Goal: Information Seeking & Learning: Learn about a topic

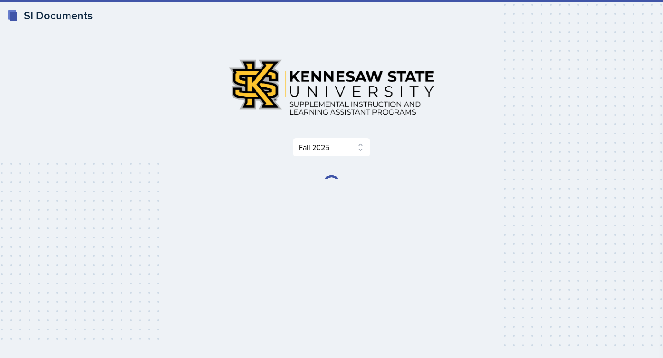
select select "2bed604d-1099-4043-b1bc-2365e8740244"
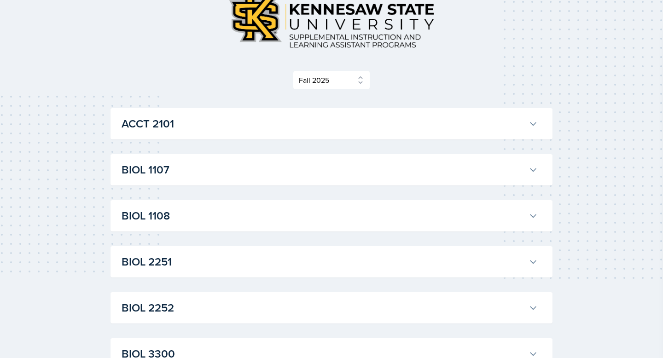
scroll to position [79, 0]
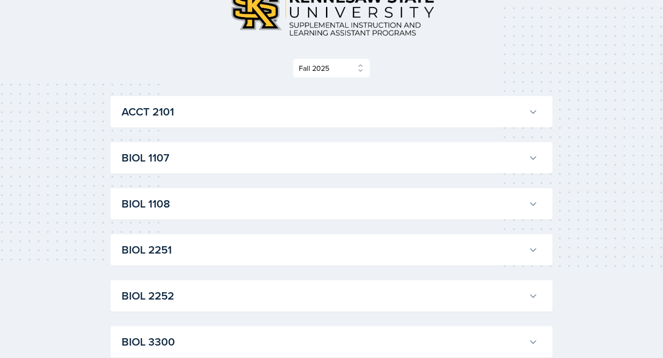
click at [536, 163] on button "BIOL 1107" at bounding box center [330, 158] width 420 height 20
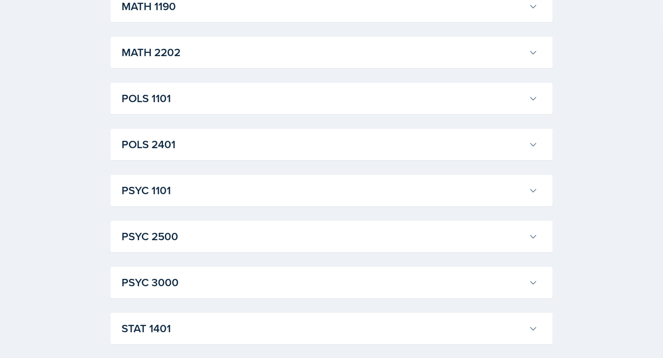
scroll to position [980, 0]
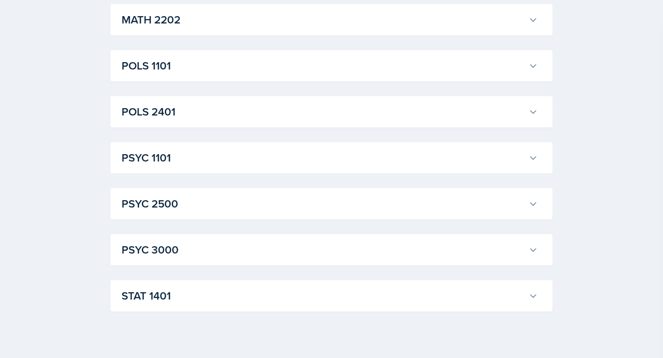
click at [222, 74] on h3 "POLS 1101" at bounding box center [322, 66] width 403 height 17
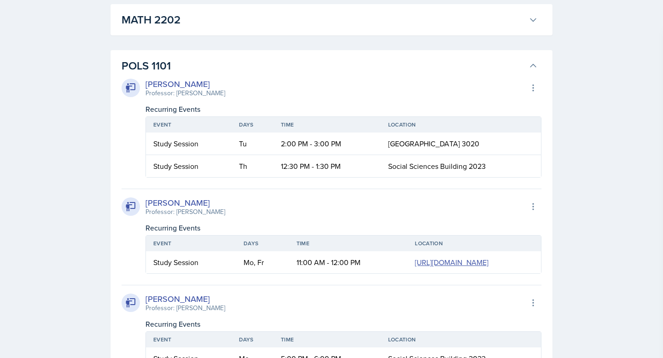
click at [222, 74] on h3 "POLS 1101" at bounding box center [322, 66] width 403 height 17
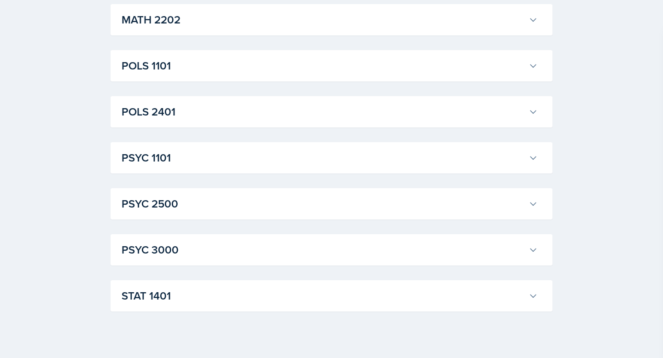
scroll to position [1018, 0]
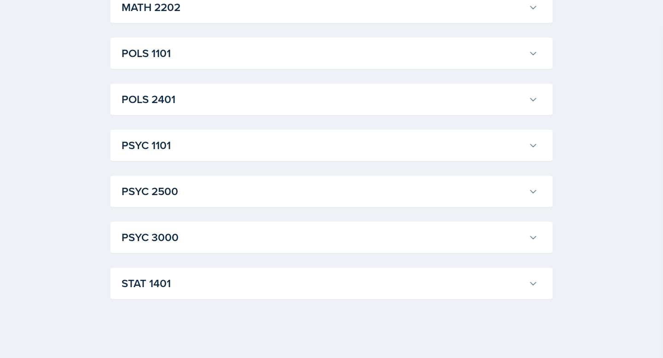
click at [178, 194] on h3 "PSYC 2500" at bounding box center [322, 191] width 403 height 17
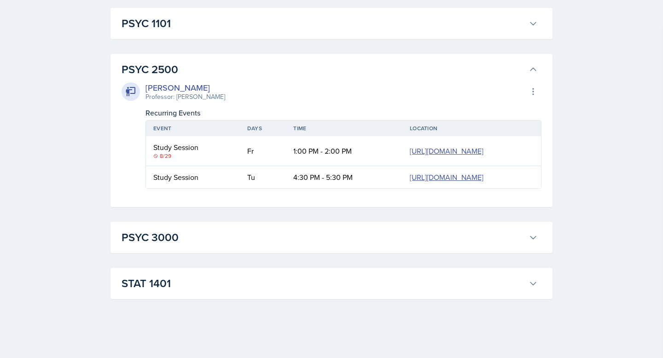
scroll to position [1206, 0]
click at [190, 253] on div "PSYC 3000 [PERSON_NAME] Professor: [PERSON_NAME] Export to Google Calendar Recu…" at bounding box center [331, 237] width 442 height 31
click at [187, 274] on button "STAT 1401" at bounding box center [330, 283] width 420 height 20
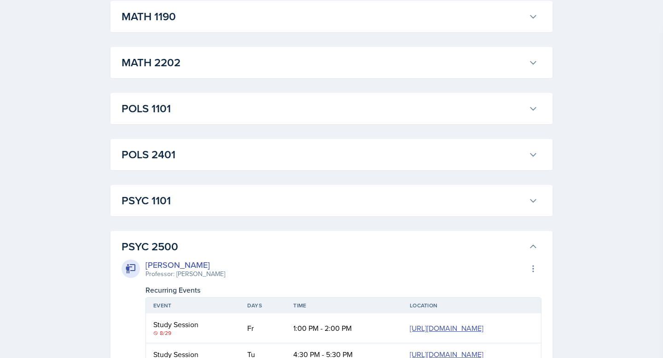
scroll to position [931, 0]
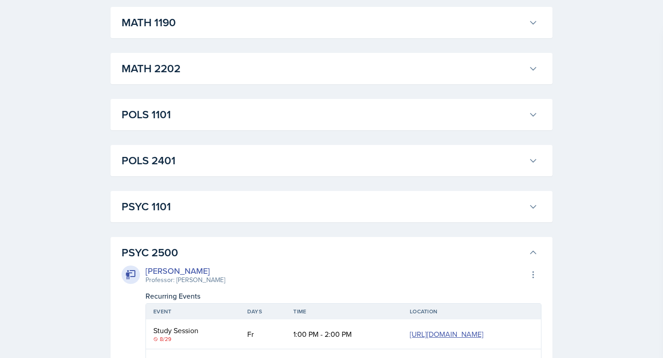
click at [506, 169] on h3 "POLS 2401" at bounding box center [322, 160] width 403 height 17
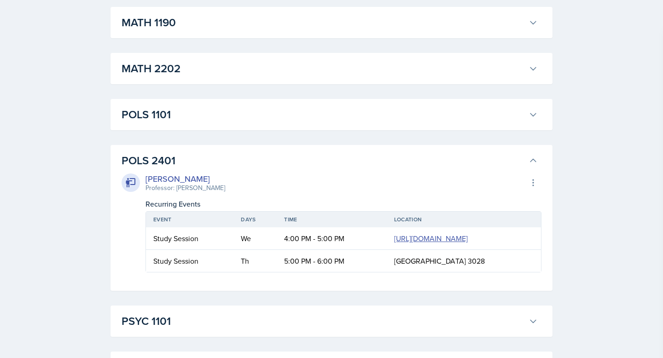
click at [523, 123] on h3 "POLS 1101" at bounding box center [322, 114] width 403 height 17
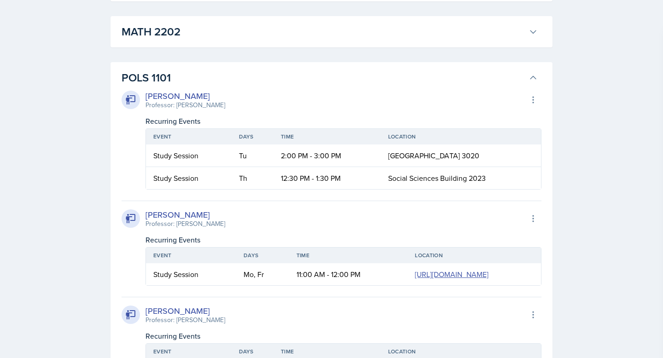
scroll to position [979, 0]
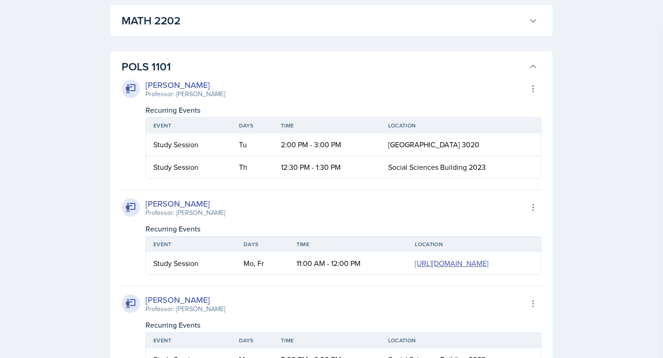
click at [526, 77] on button "POLS 1101" at bounding box center [330, 67] width 420 height 20
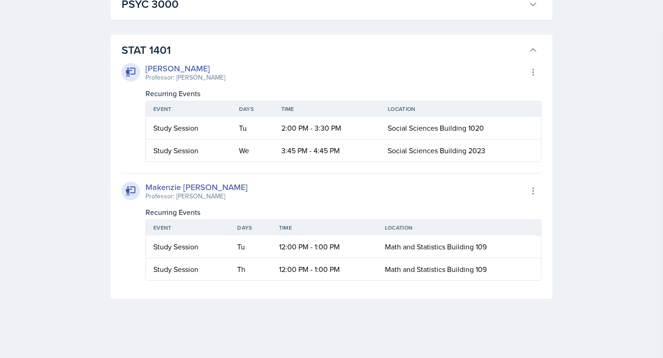
scroll to position [1514, 0]
click at [190, 12] on h3 "PSYC 3000" at bounding box center [322, 4] width 403 height 17
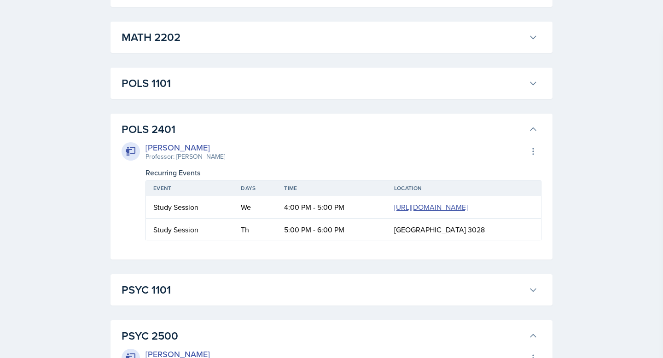
scroll to position [960, 0]
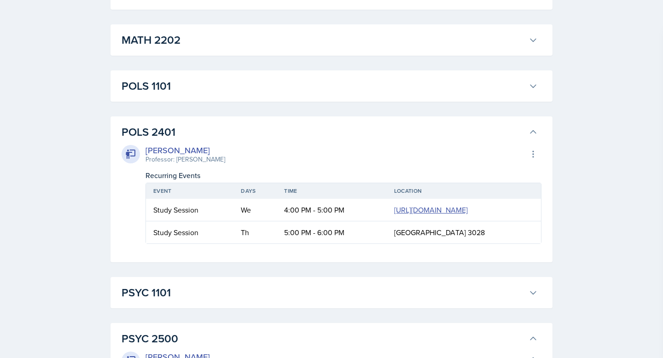
click at [225, 164] on div "Professor: [PERSON_NAME]" at bounding box center [185, 160] width 80 height 10
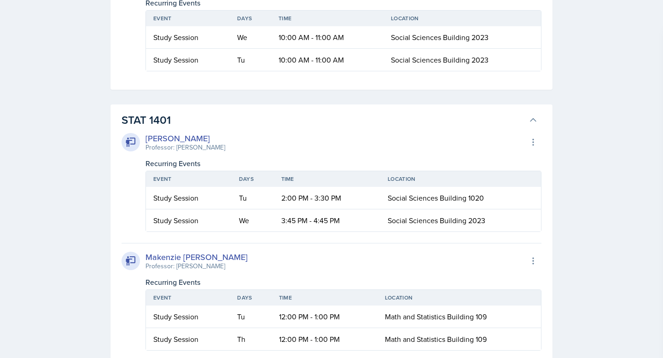
scroll to position [1510, 0]
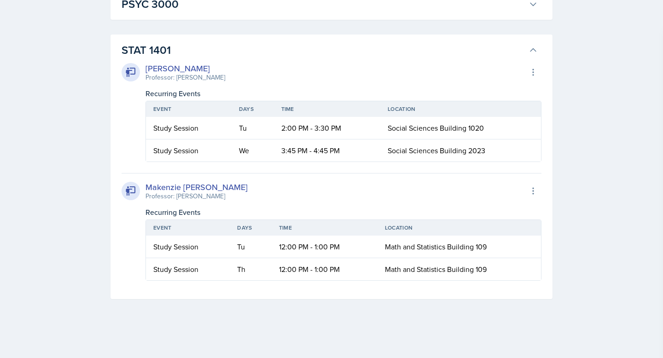
scroll to position [1620, 0]
click at [533, 43] on button "STAT 1401" at bounding box center [330, 50] width 420 height 20
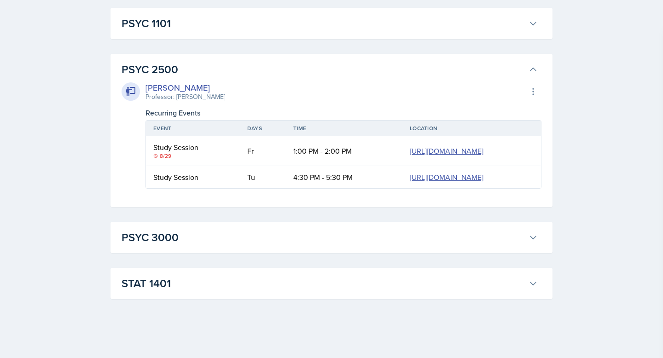
scroll to position [1259, 0]
click at [530, 80] on button "PSYC 2500" at bounding box center [330, 69] width 420 height 20
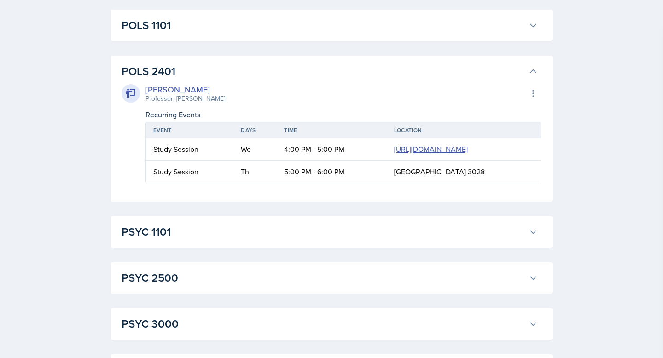
scroll to position [1009, 0]
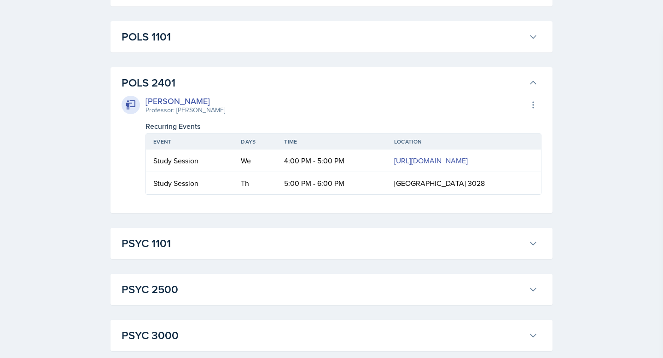
click at [175, 115] on div "Professor: [PERSON_NAME]" at bounding box center [185, 110] width 80 height 10
click at [293, 104] on div "POLS 2401 [PERSON_NAME] Professor: [PERSON_NAME] Export to Google Calendar Recu…" at bounding box center [331, 140] width 442 height 146
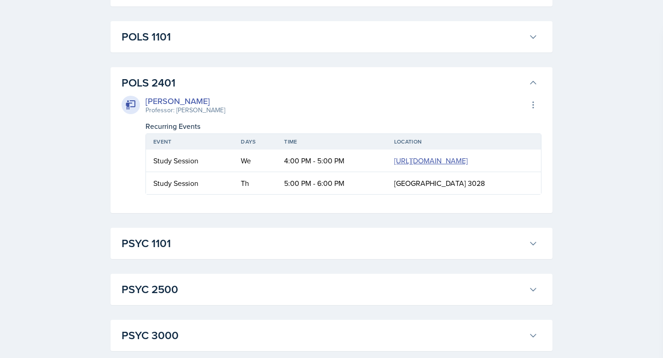
click at [291, 91] on h3 "POLS 2401" at bounding box center [322, 83] width 403 height 17
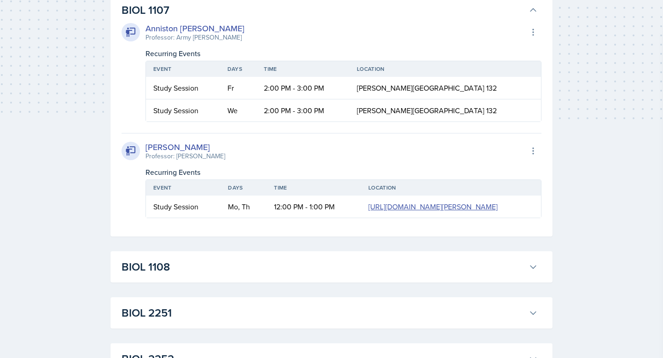
click at [219, 145] on div "[PERSON_NAME] Professor: [PERSON_NAME] Export to Google Calendar" at bounding box center [331, 151] width 420 height 20
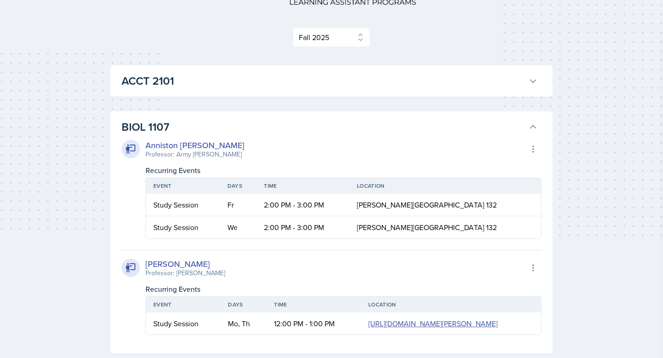
scroll to position [103, 0]
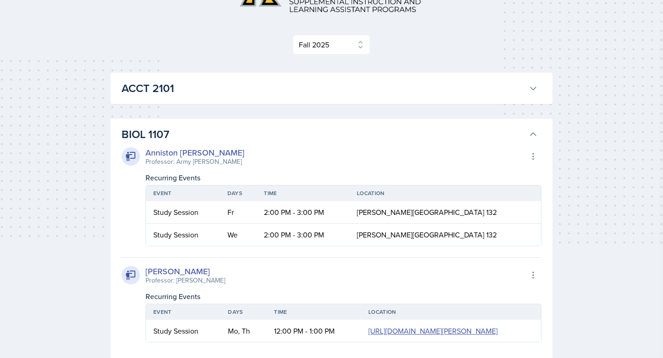
click at [381, 86] on h3 "ACCT 2101" at bounding box center [322, 88] width 403 height 17
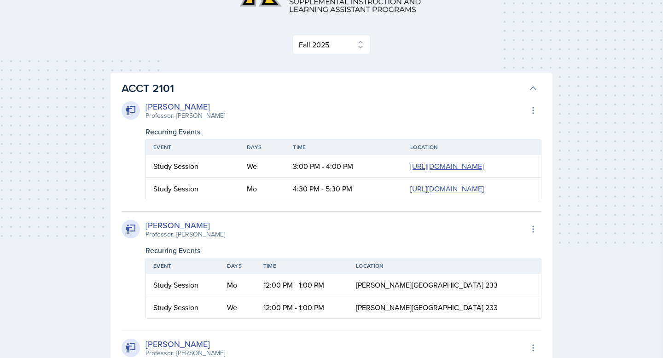
click at [381, 86] on h3 "ACCT 2101" at bounding box center [322, 88] width 403 height 17
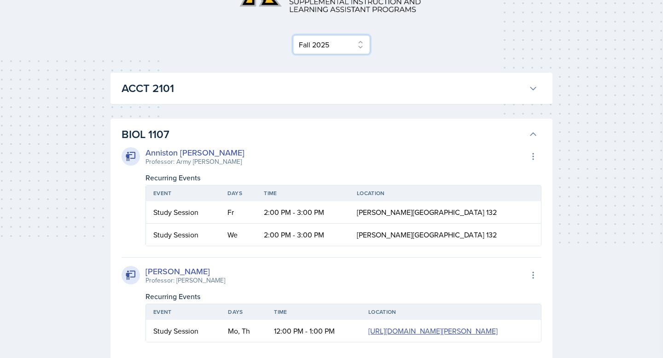
click at [340, 41] on select "Select Semester Fall 2025 Summer 2025 Spring 2025 Fall 2024 Summer 2024 Spring …" at bounding box center [331, 44] width 77 height 19
click at [293, 35] on select "Select Semester Fall 2025 Summer 2025 Spring 2025 Fall 2024 Summer 2024 Spring …" at bounding box center [331, 44] width 77 height 19
